Goal: Check status: Check status

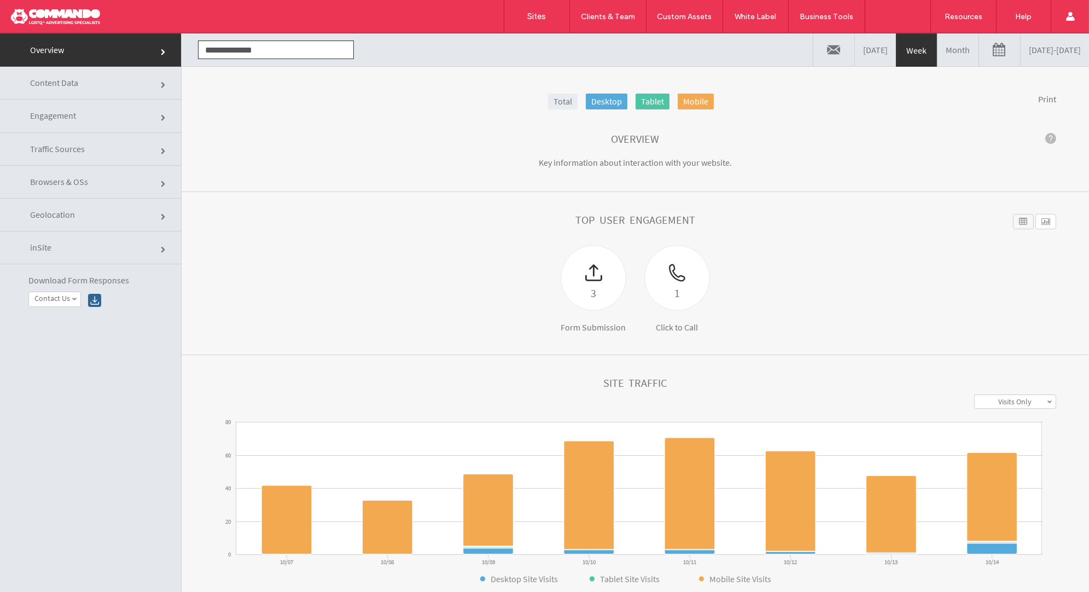
click at [1021, 53] on link "[DATE] - [DATE]" at bounding box center [1055, 49] width 68 height 33
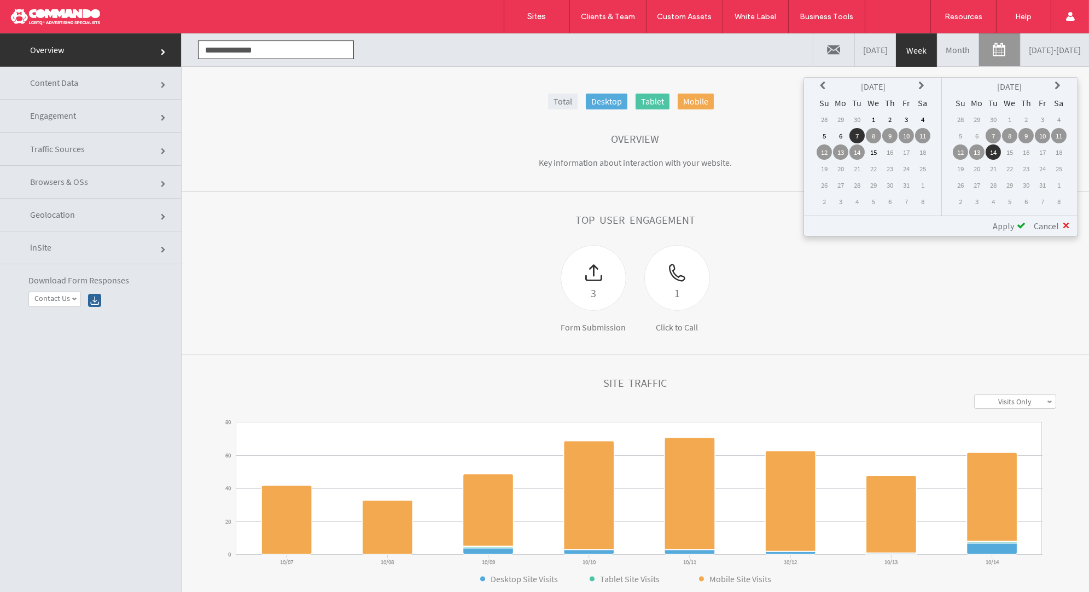
click at [825, 86] on icon at bounding box center [824, 86] width 9 height 9
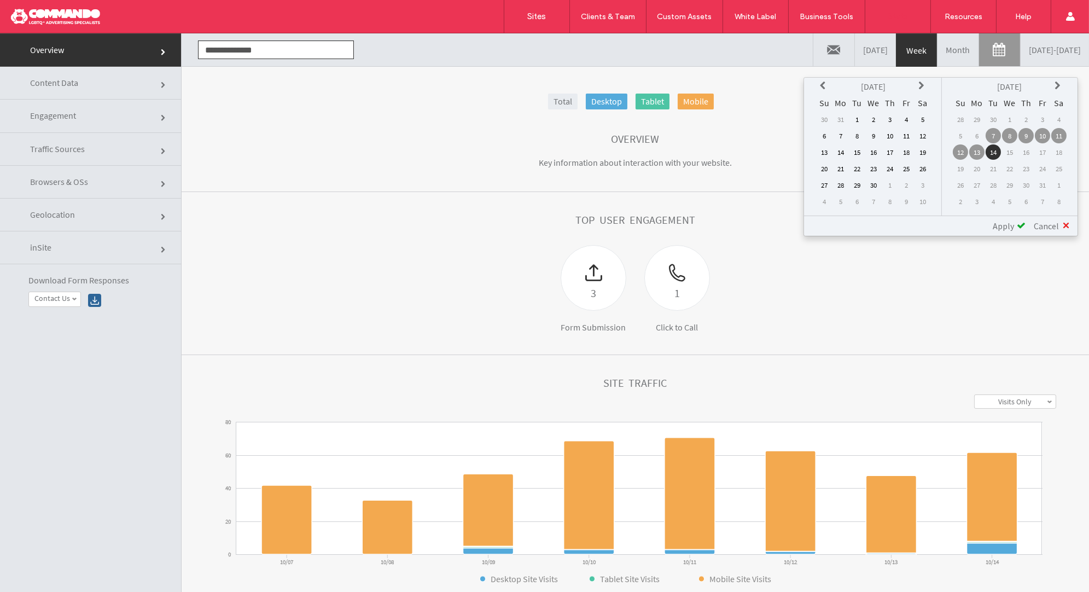
click at [857, 117] on td "1" at bounding box center [857, 119] width 15 height 15
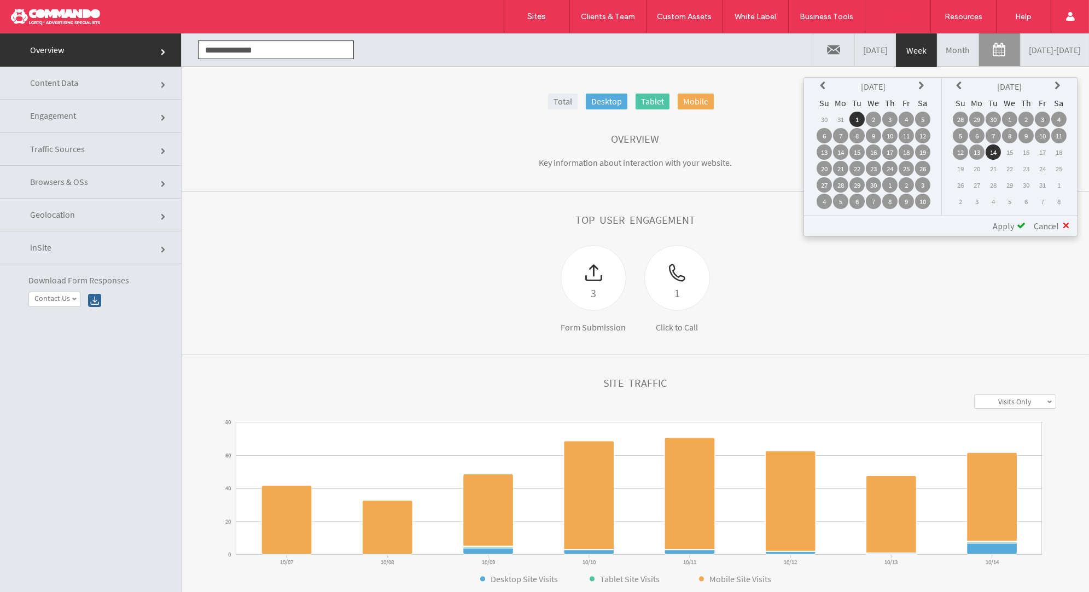
click at [999, 221] on span "Apply" at bounding box center [1003, 226] width 21 height 11
